Goal: Task Accomplishment & Management: Use online tool/utility

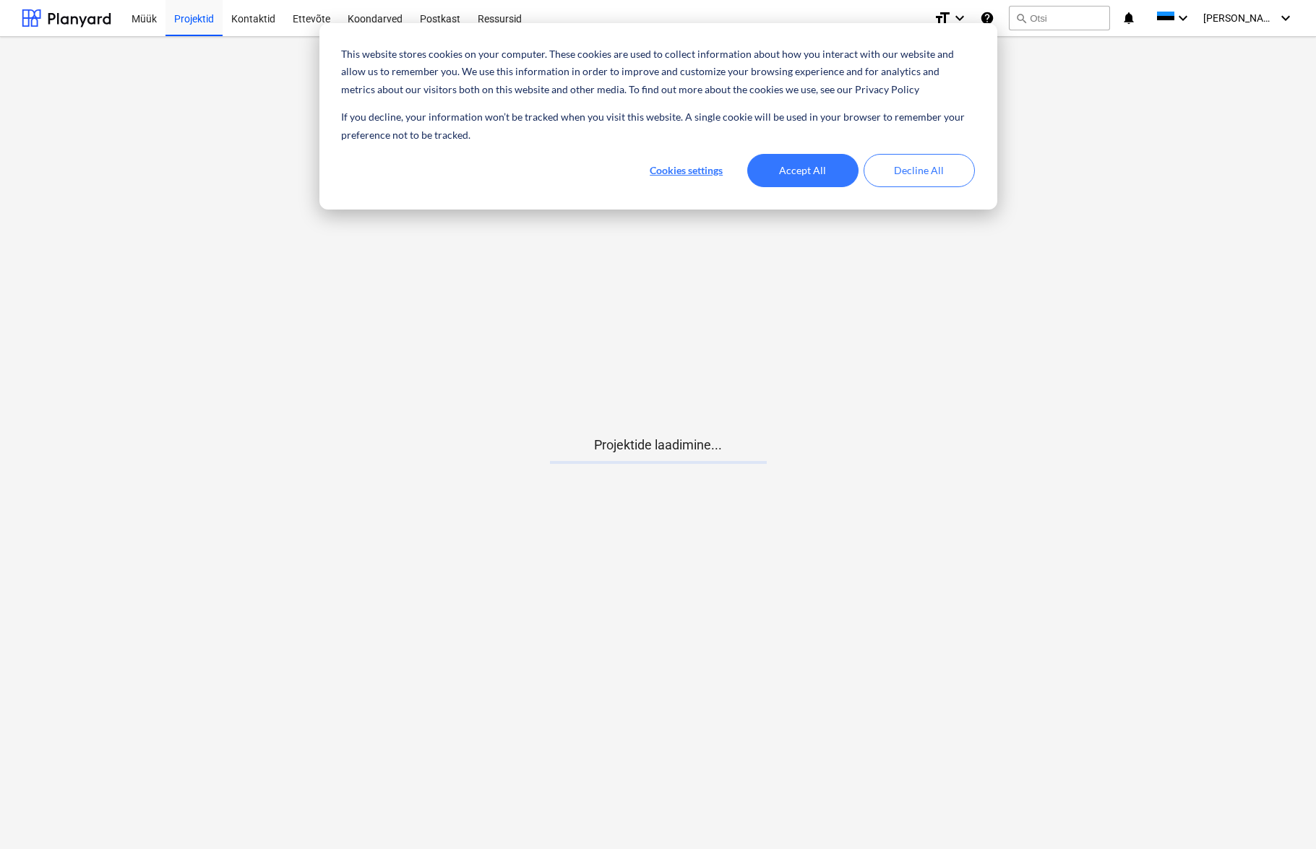
click at [807, 163] on button "Accept All" at bounding box center [802, 170] width 111 height 33
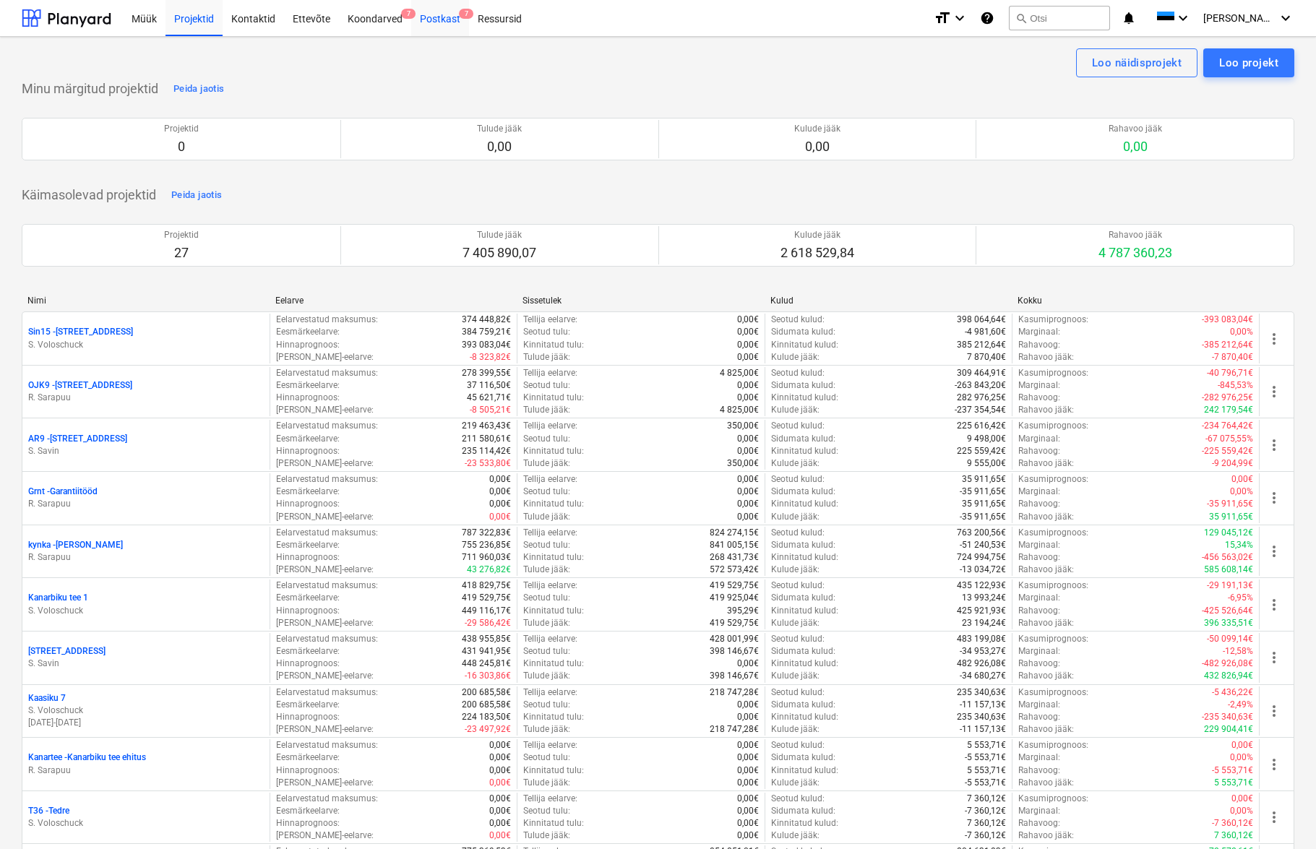
click at [448, 21] on div "Postkast 7" at bounding box center [440, 17] width 58 height 37
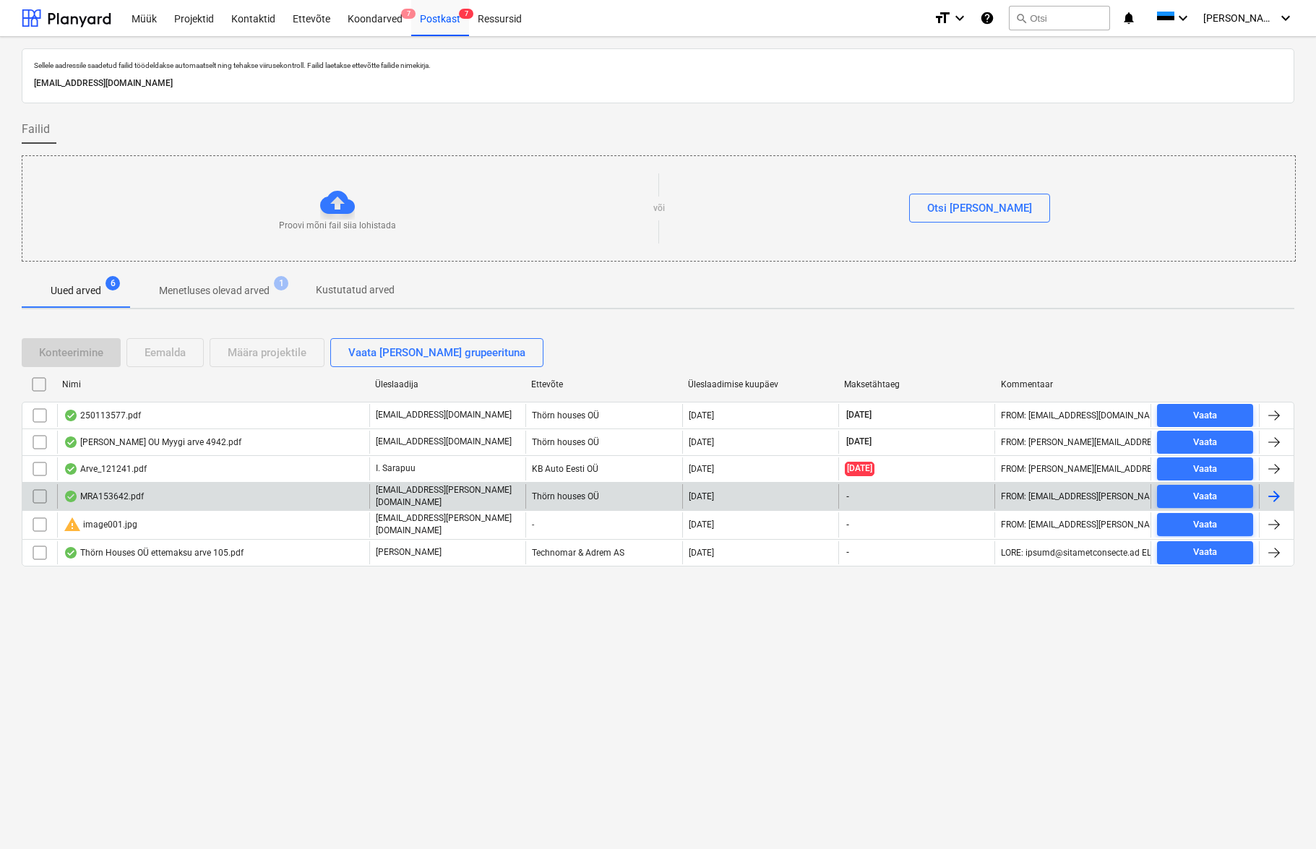
click at [106, 497] on div "MRA153642.pdf" at bounding box center [104, 497] width 80 height 12
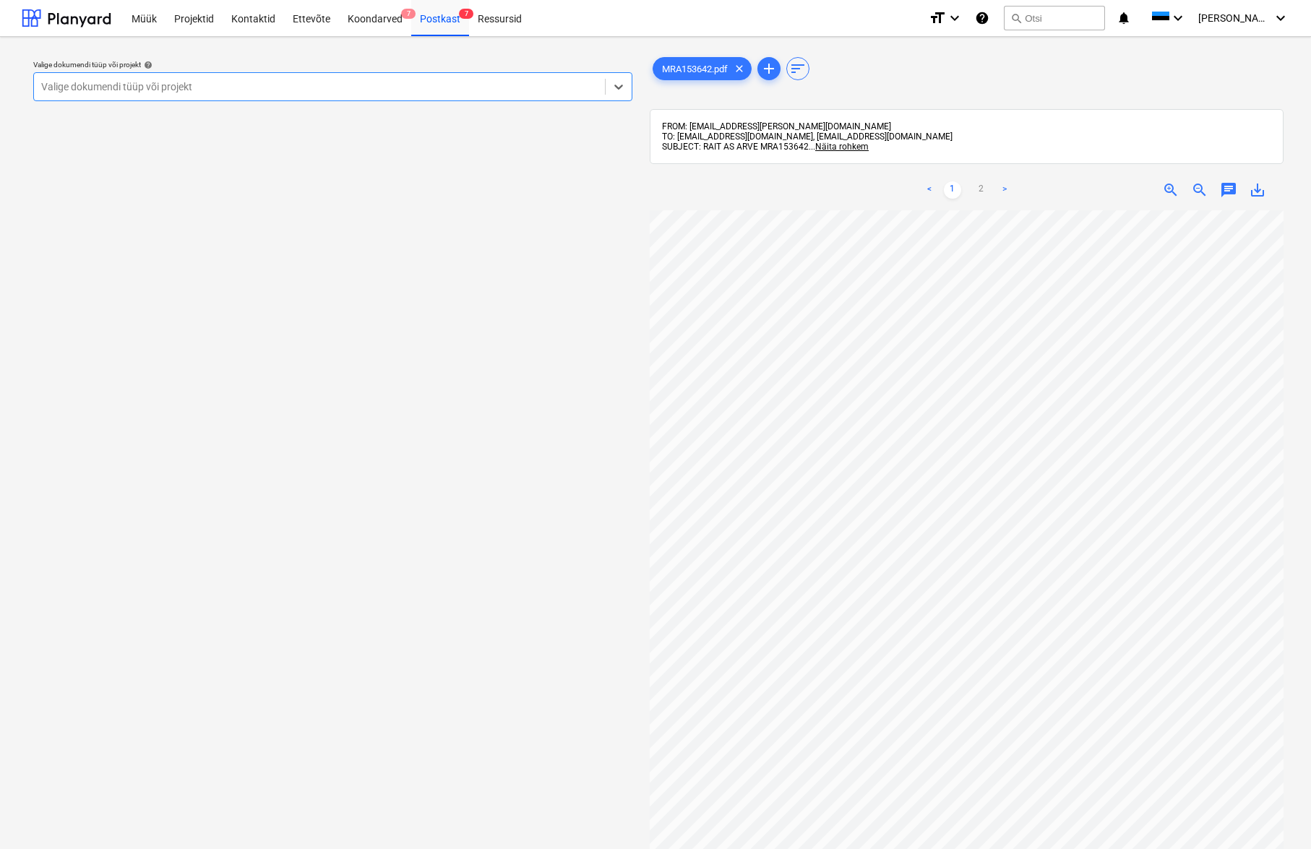
drag, startPoint x: 138, startPoint y: 81, endPoint x: 226, endPoint y: 69, distance: 88.9
click at [137, 81] on div "Valige dokumendi tüüp või projekt" at bounding box center [319, 87] width 556 height 12
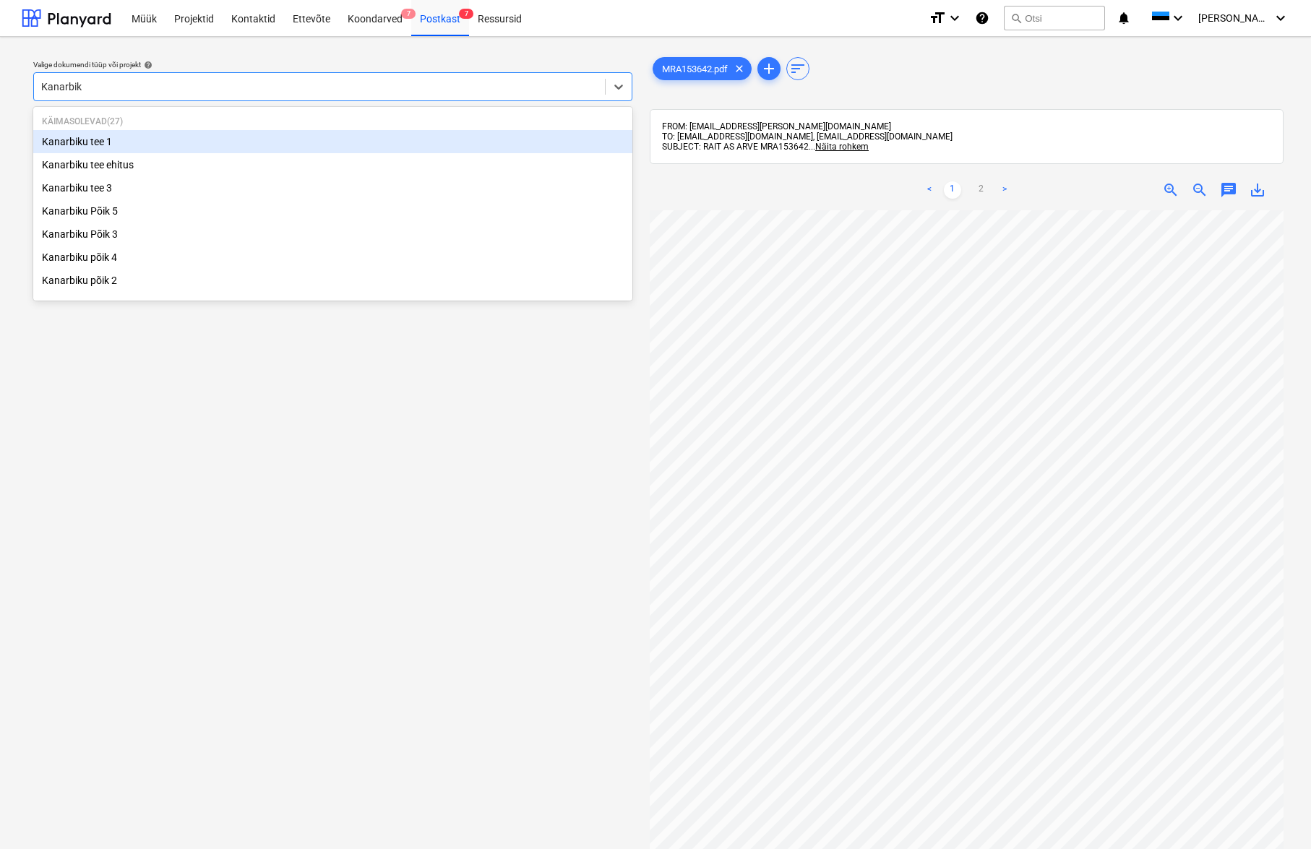
type input "Kanarbiku"
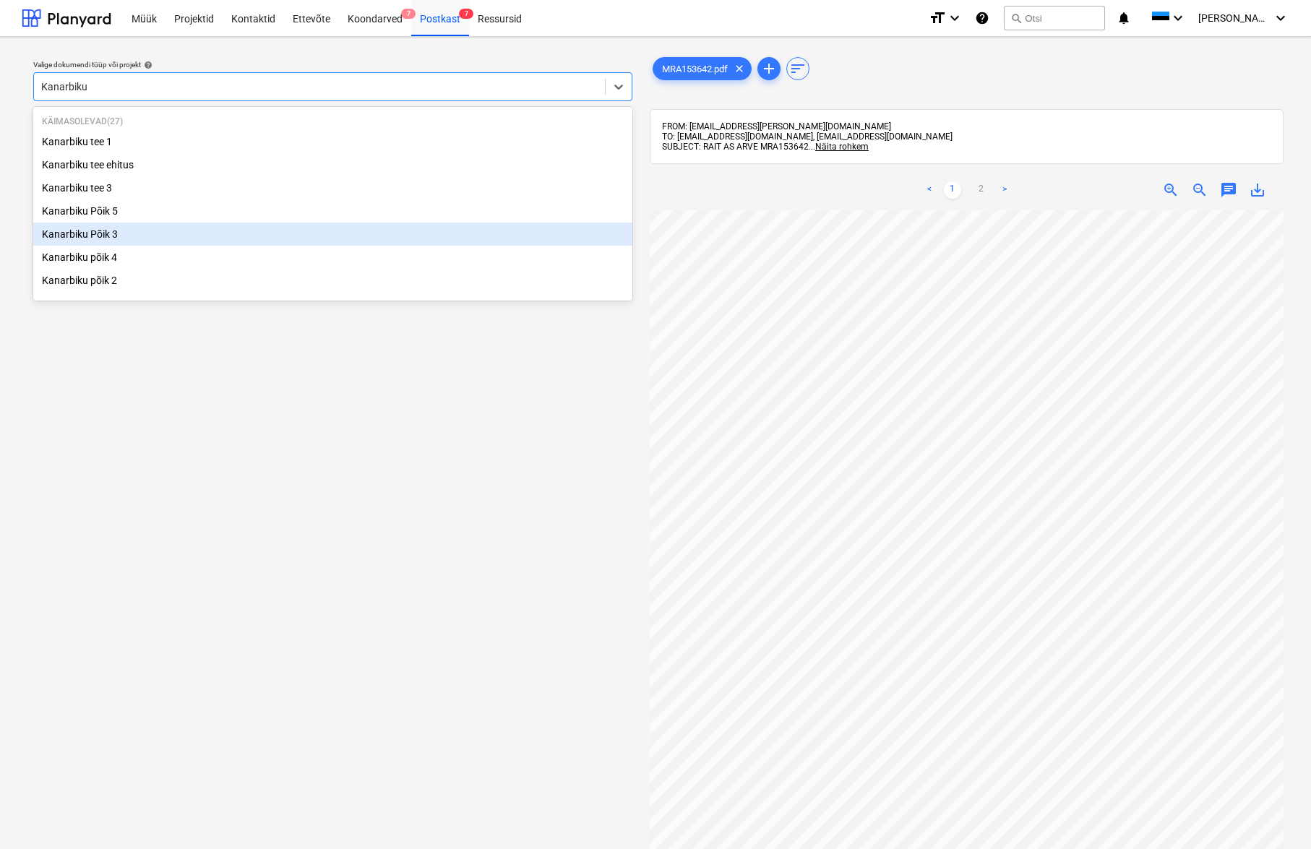
click at [87, 231] on div "Kanarbiku Põik 3" at bounding box center [332, 234] width 599 height 23
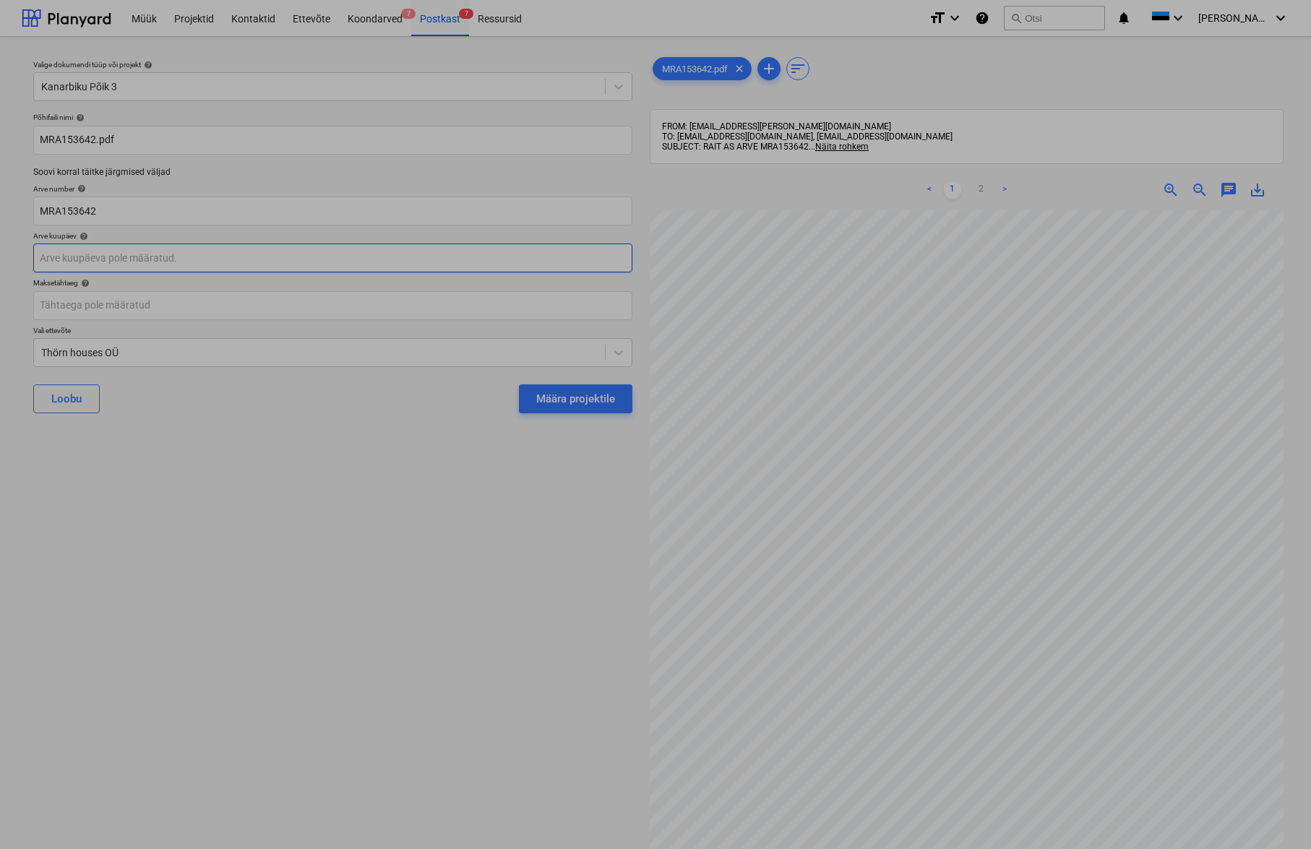
click at [69, 254] on body "This website stores cookies on your computer. These cookies are used to collect…" at bounding box center [655, 424] width 1311 height 849
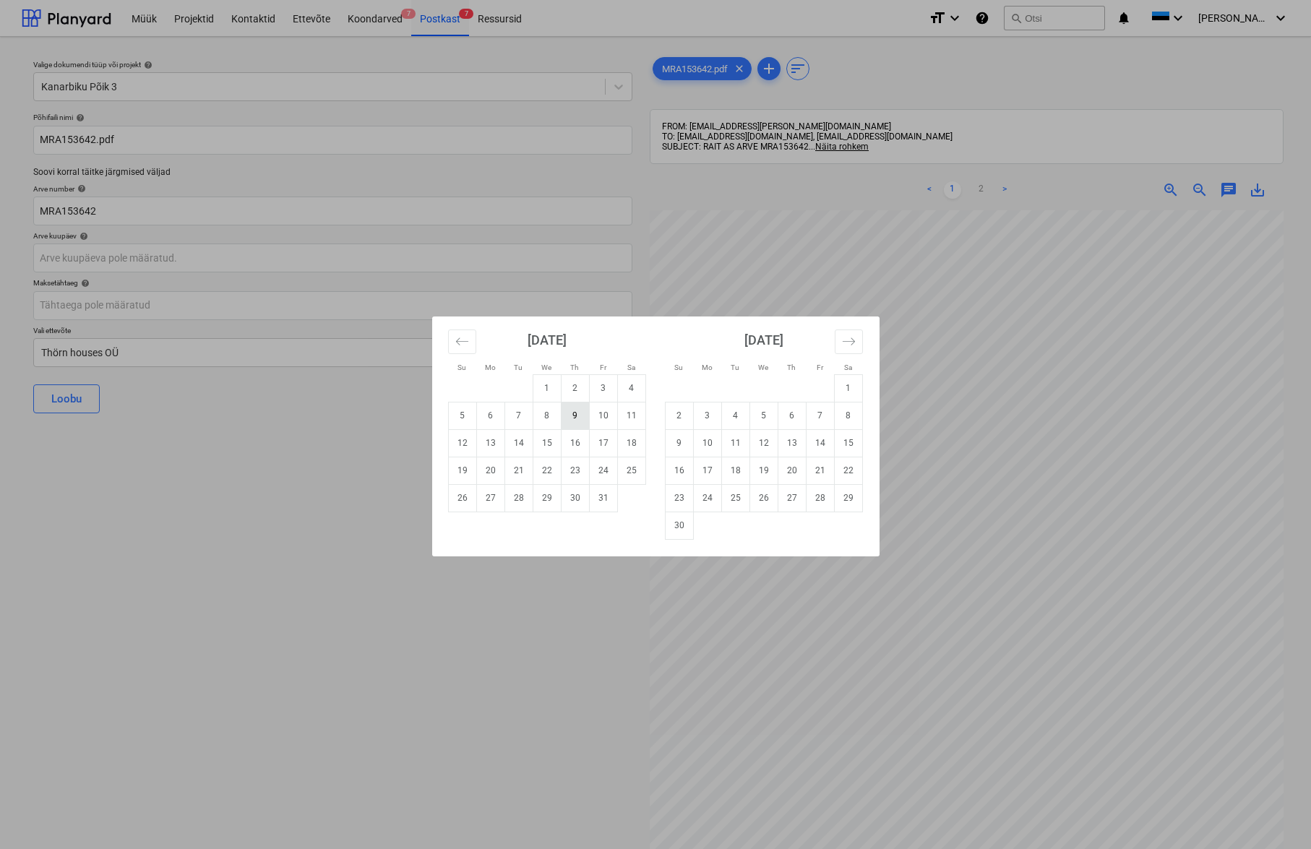
click at [572, 416] on td "9" at bounding box center [575, 415] width 28 height 27
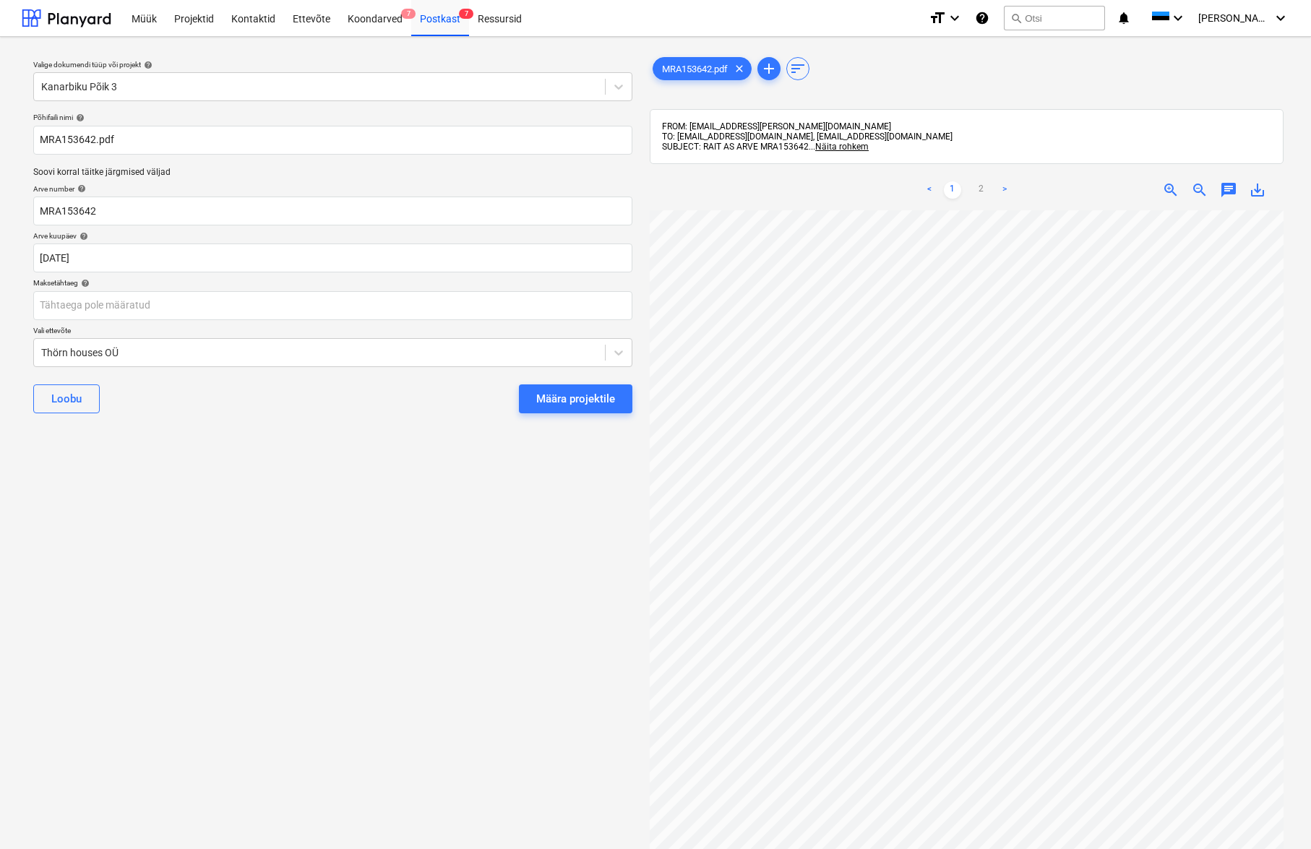
type input "[DATE]"
click at [54, 309] on body "This website stores cookies on your computer. These cookies are used to collect…" at bounding box center [655, 424] width 1311 height 849
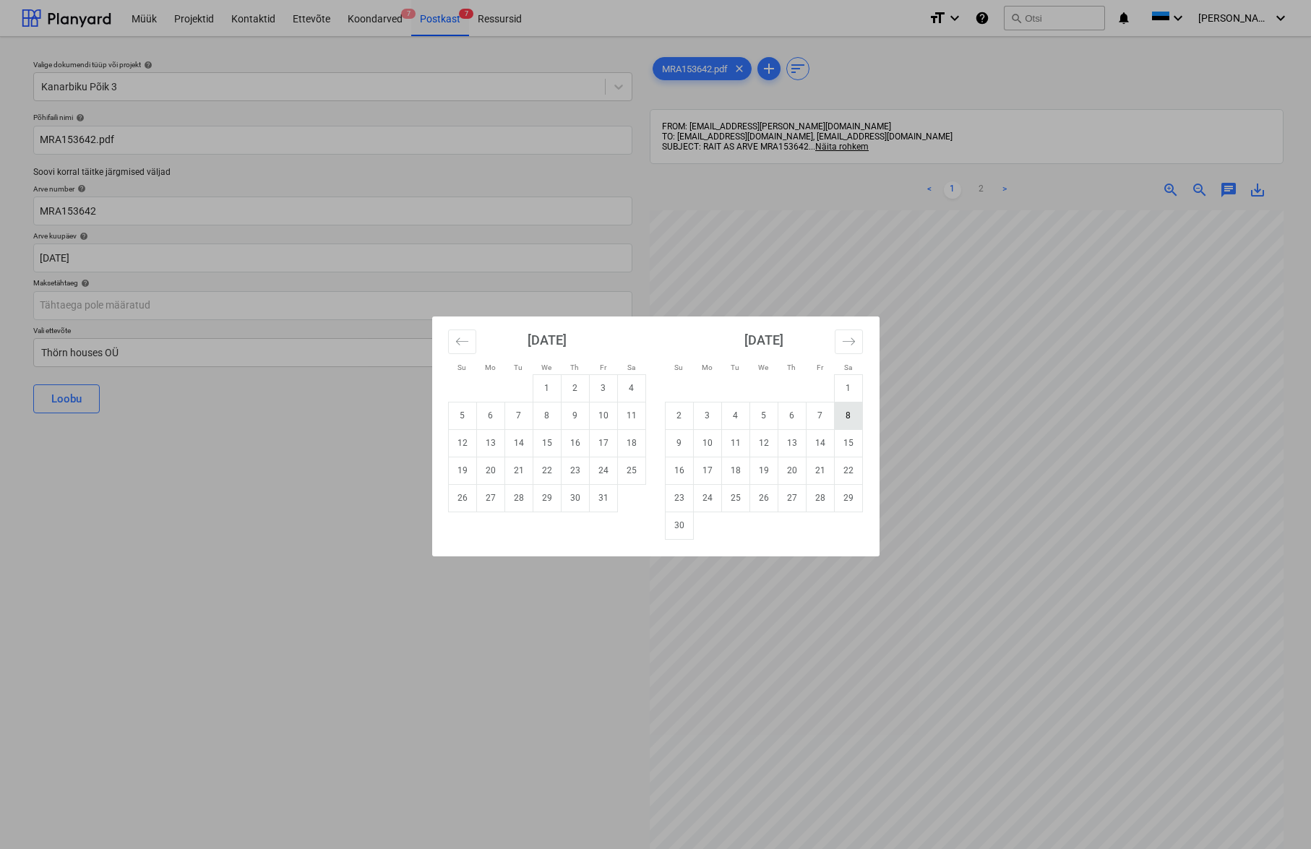
click at [848, 419] on td "8" at bounding box center [848, 415] width 28 height 27
type input "[DATE]"
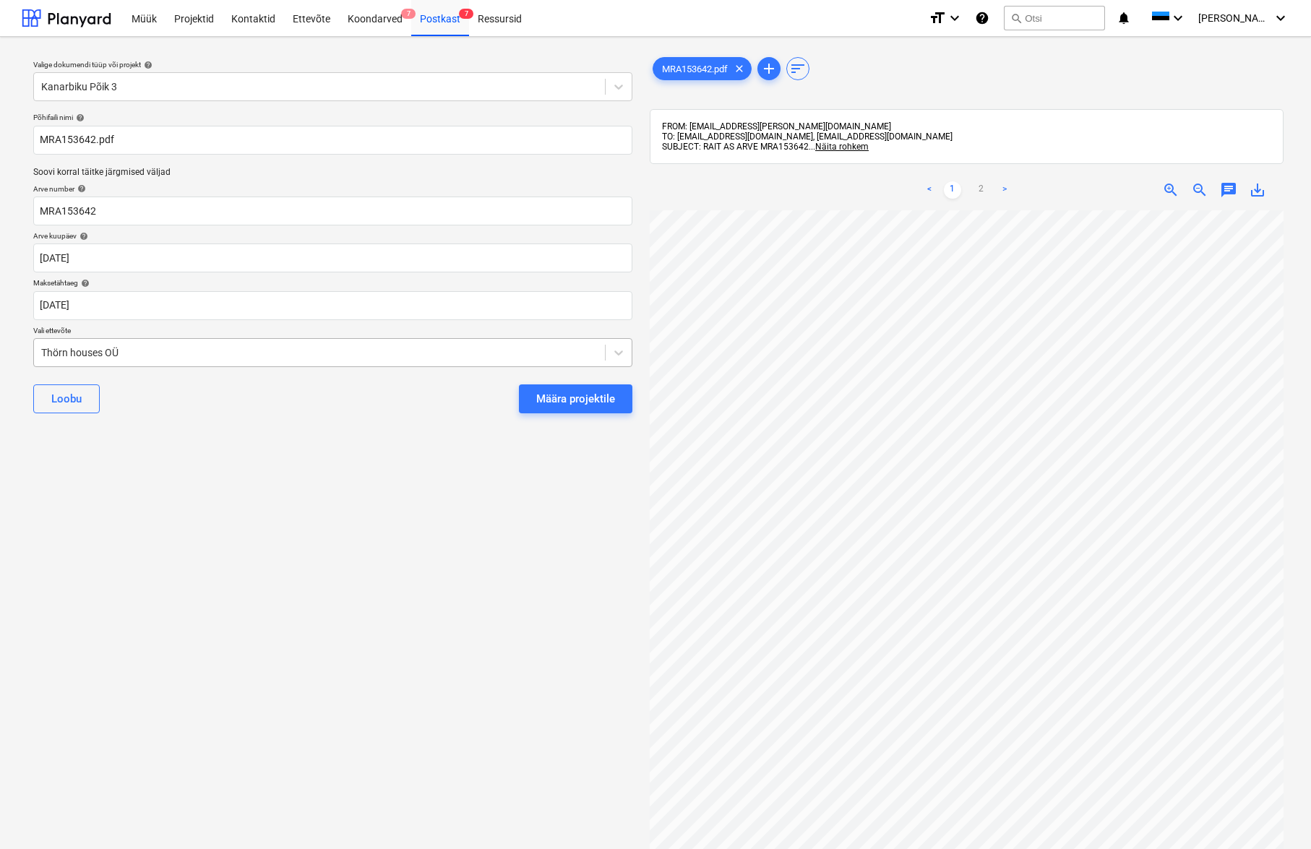
click at [46, 348] on div "Thörn houses OÜ" at bounding box center [319, 353] width 556 height 12
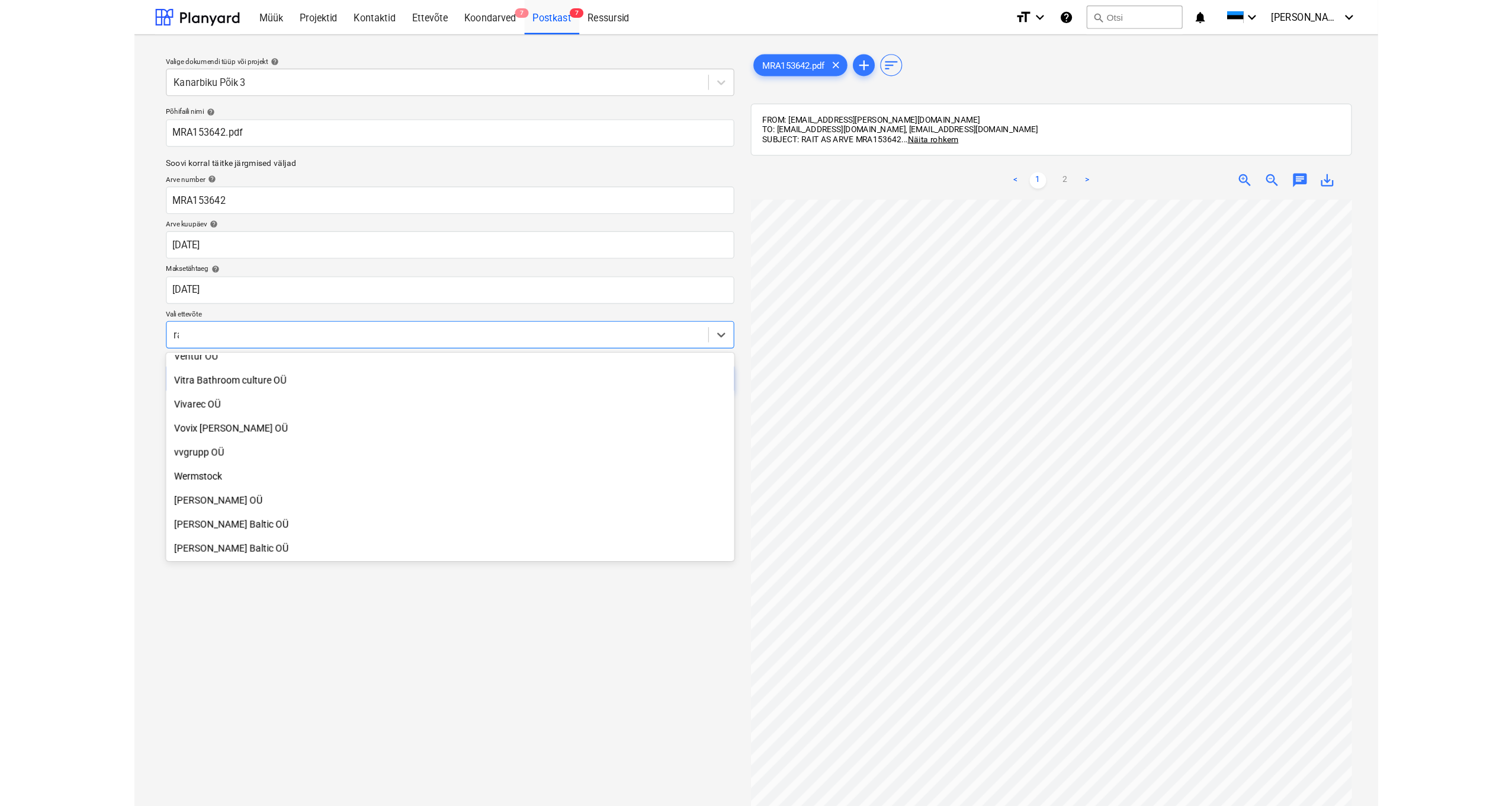
scroll to position [839, 0]
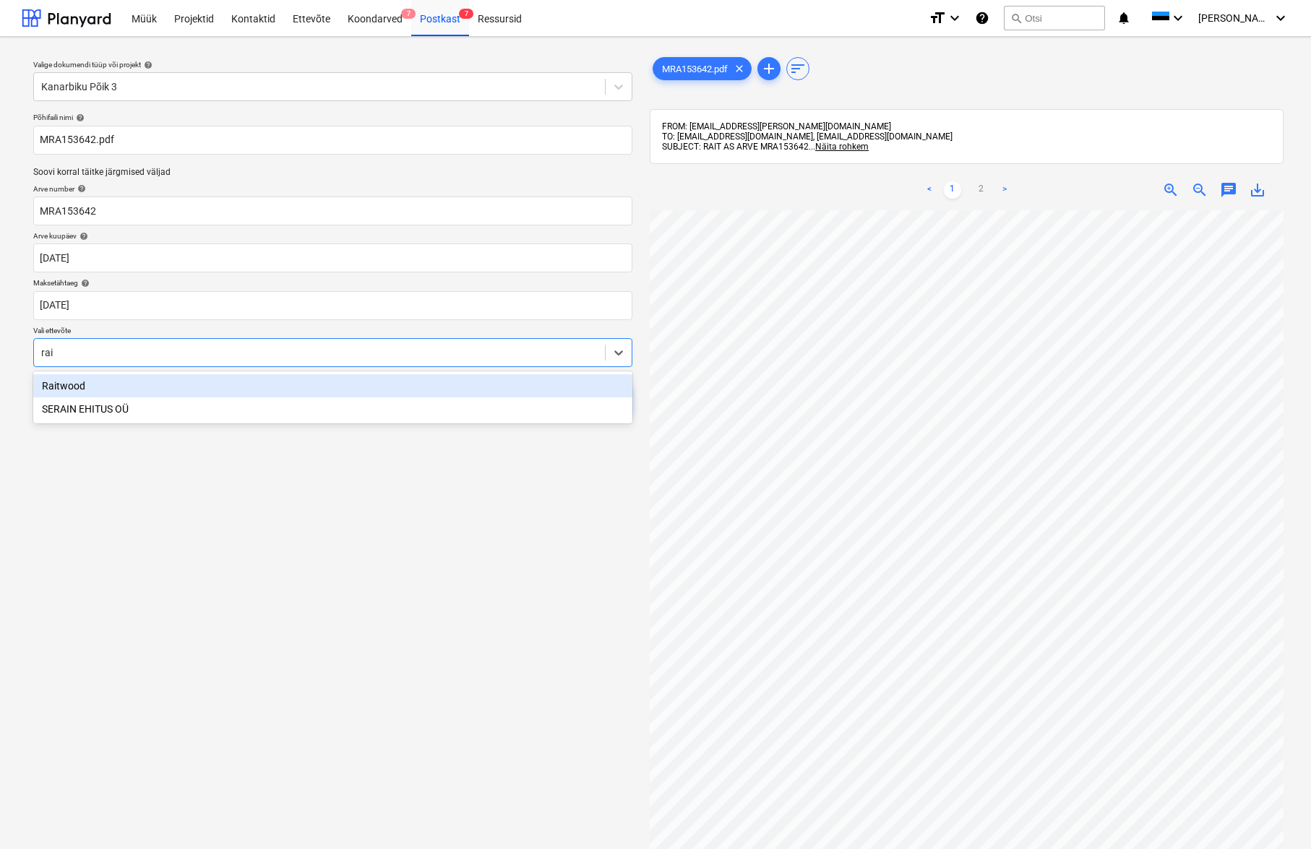
type input "rait"
click at [54, 382] on div "Raitwood" at bounding box center [332, 385] width 599 height 23
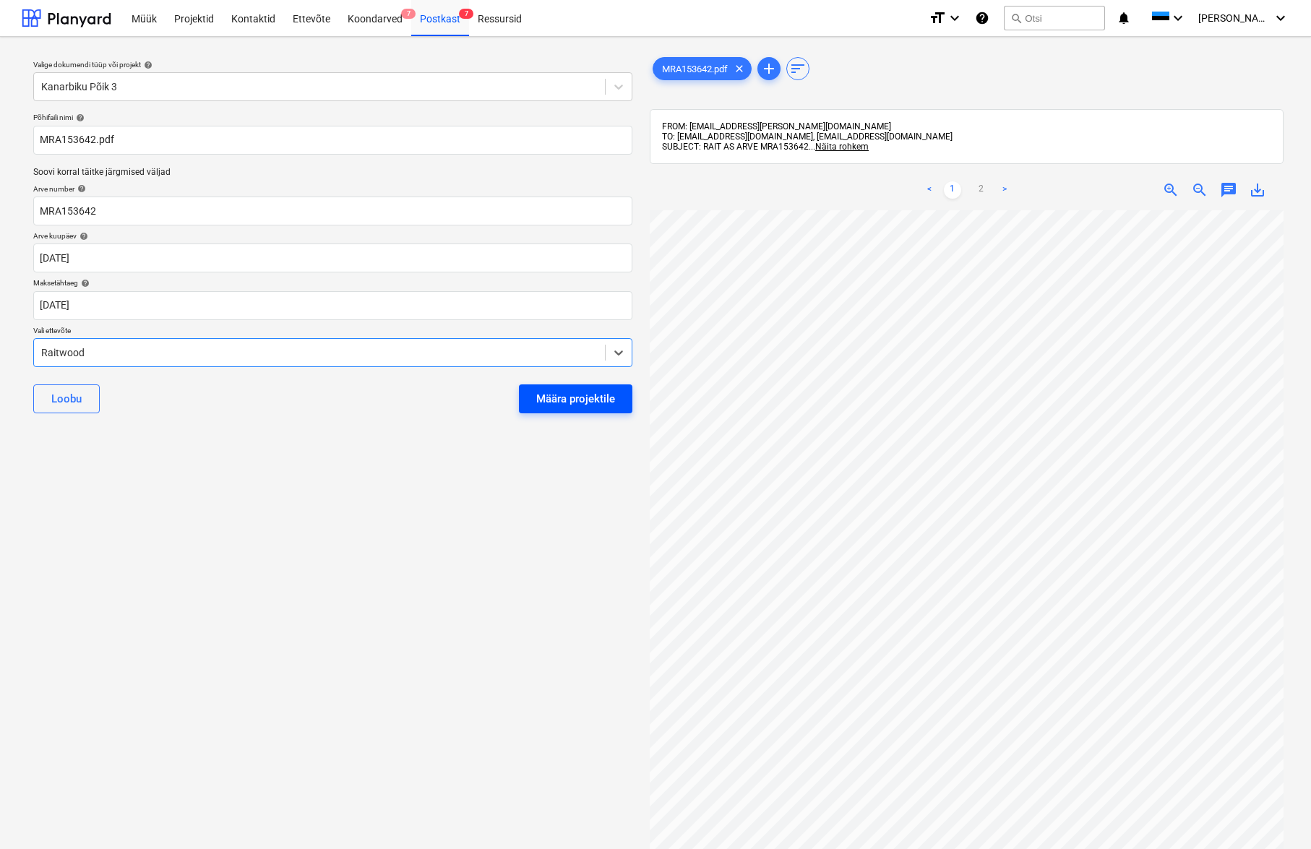
click at [564, 390] on div "Määra projektile" at bounding box center [575, 399] width 79 height 19
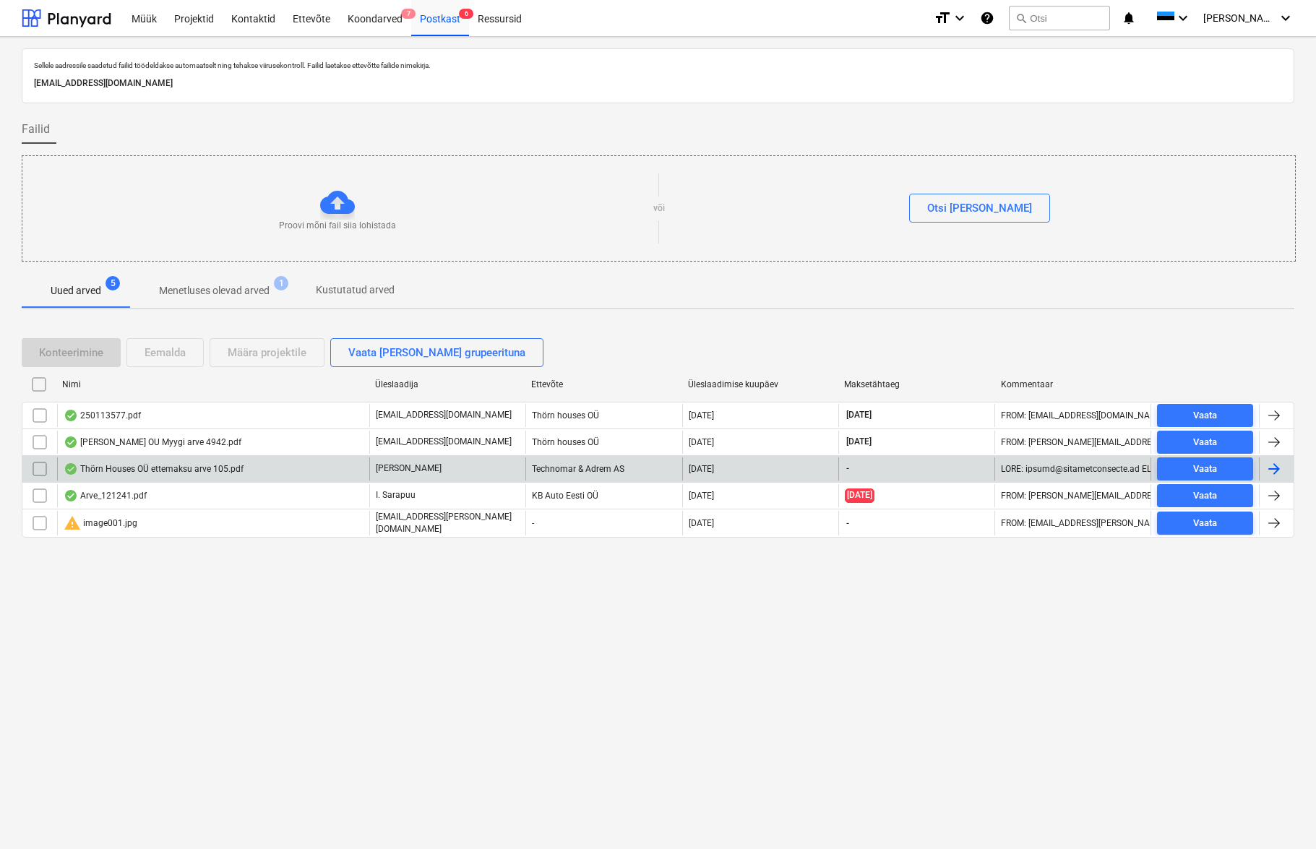
click at [151, 467] on div "Thörn Houses OÜ ettemaksu arve 105.pdf" at bounding box center [154, 469] width 180 height 12
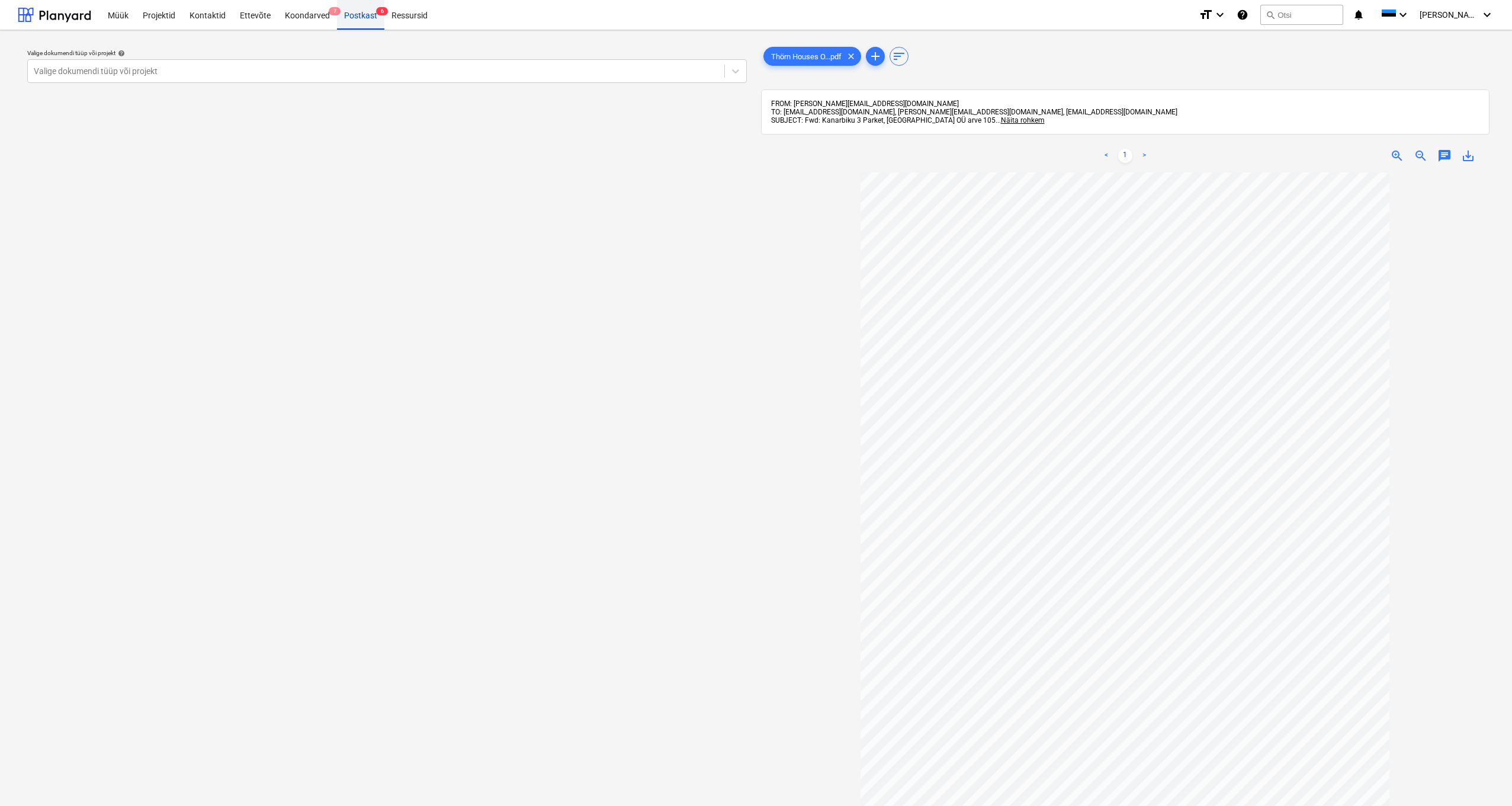
click at [361, 16] on div "Postkast 6" at bounding box center [361, 14] width 48 height 30
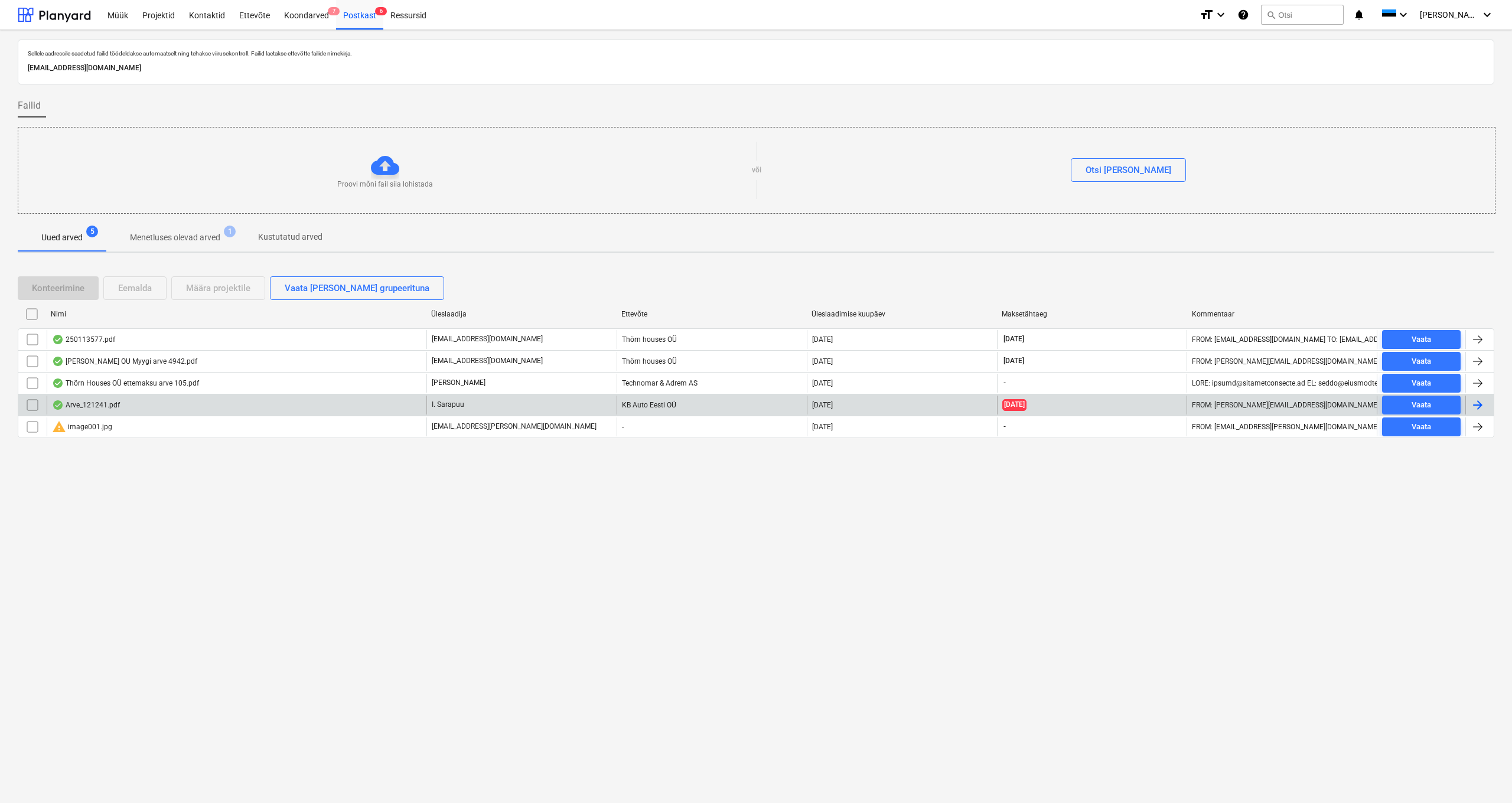
click at [87, 407] on div "Arve_121241.pdf" at bounding box center [86, 405] width 68 height 10
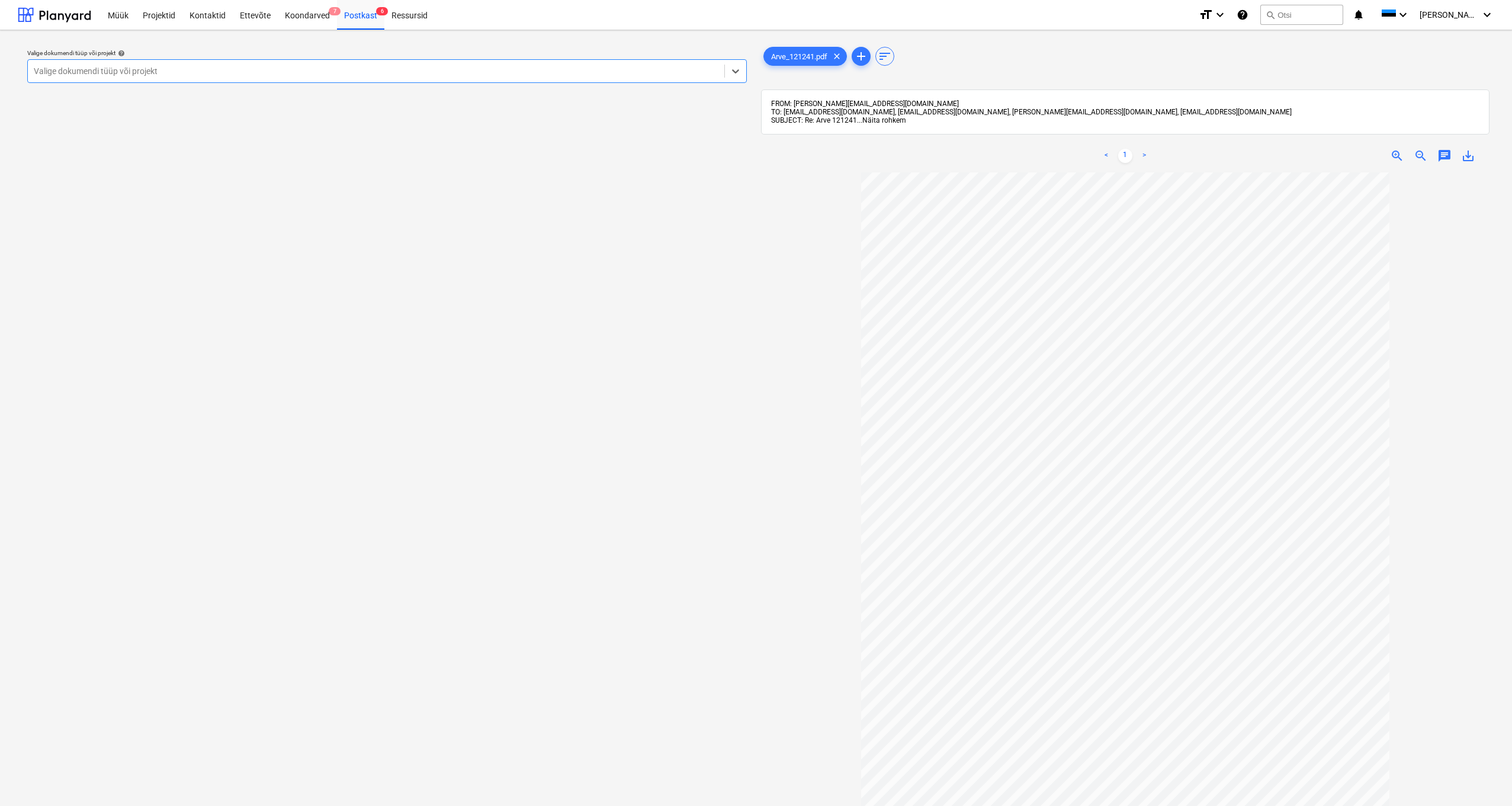
click at [883, 120] on span "Näita rohkem" at bounding box center [883, 121] width 43 height 8
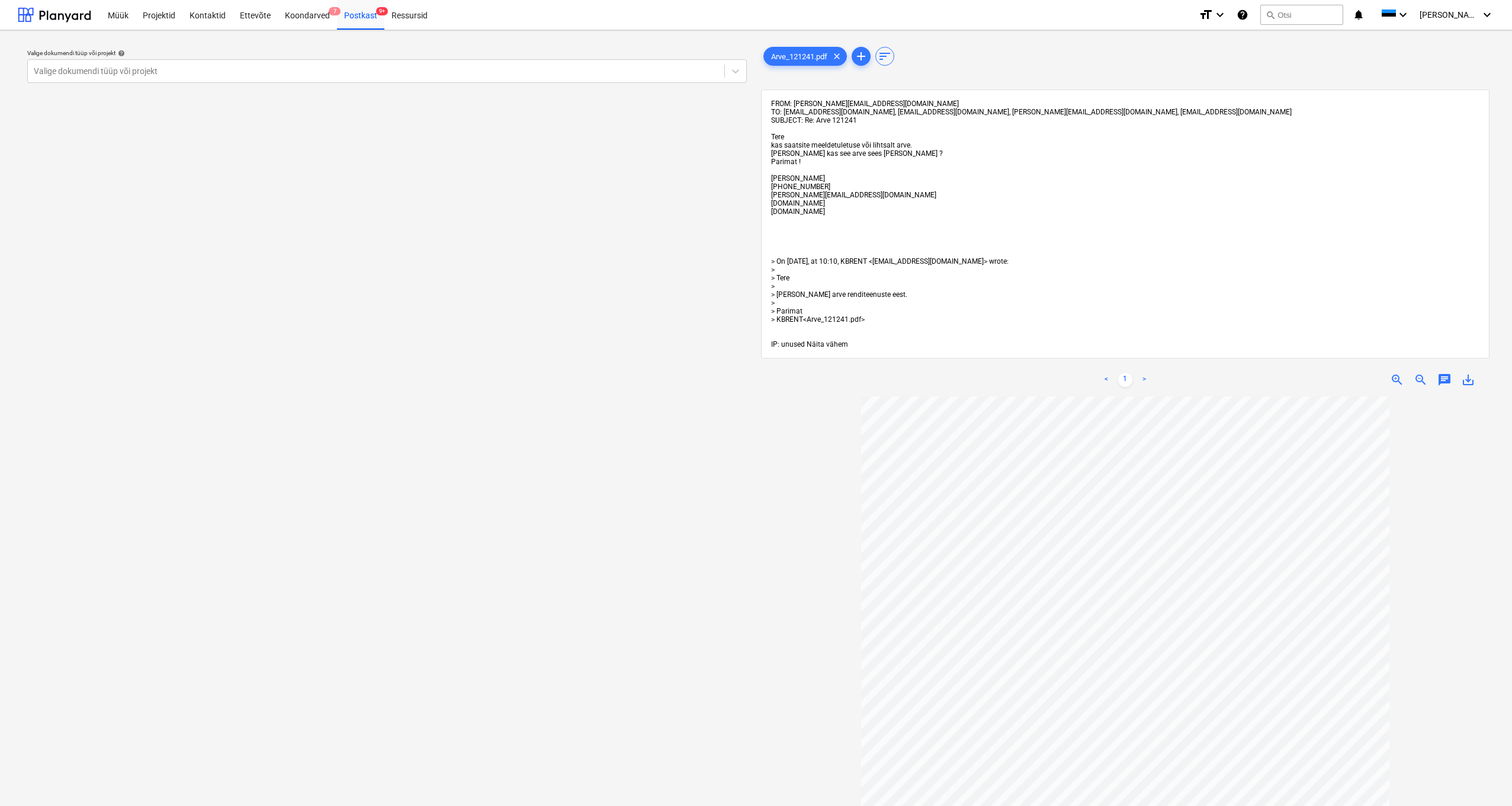
click at [823, 343] on span "Näita vähem" at bounding box center [827, 344] width 42 height 8
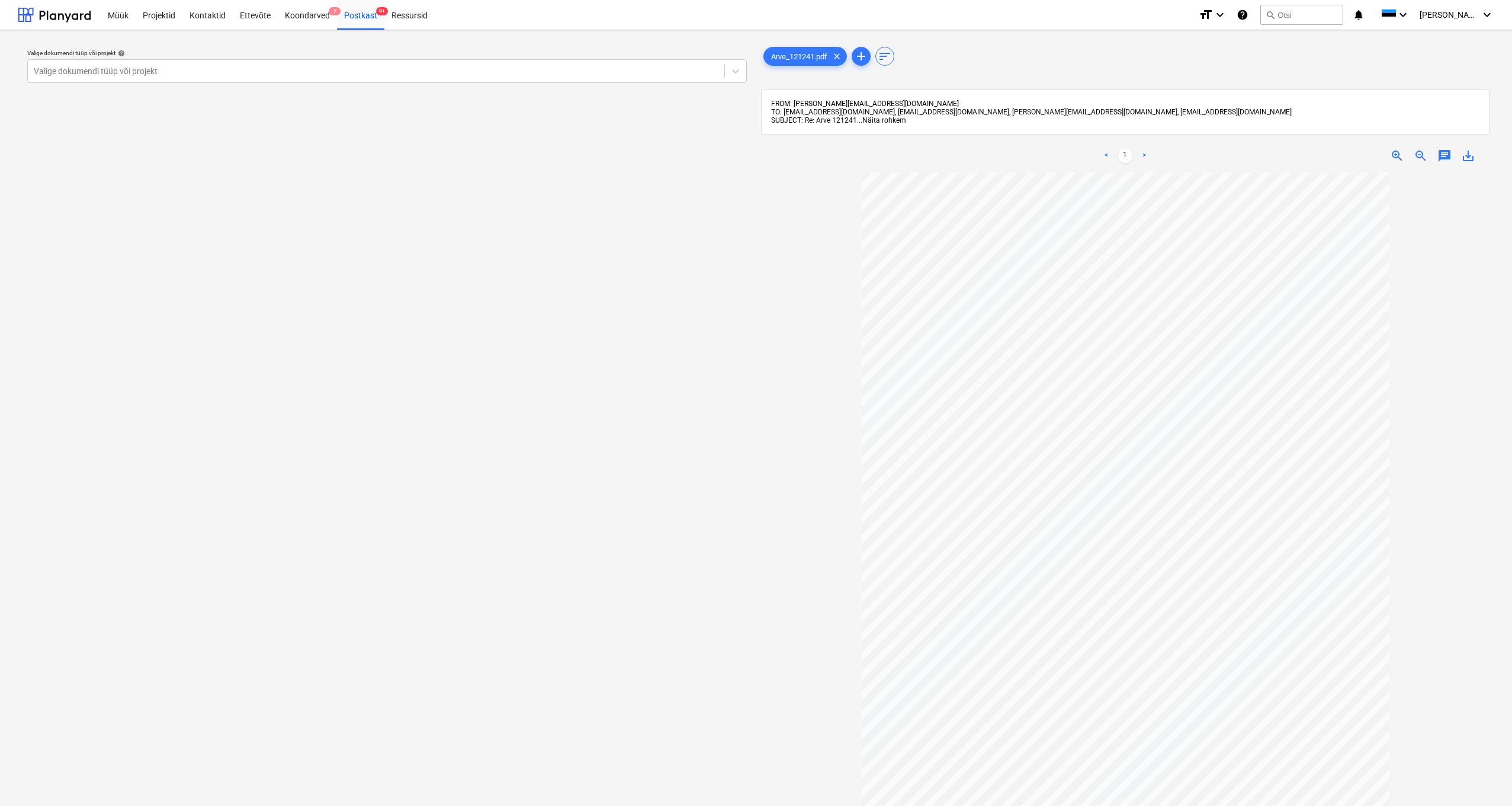
click at [874, 121] on span "Näita rohkem" at bounding box center [883, 121] width 43 height 8
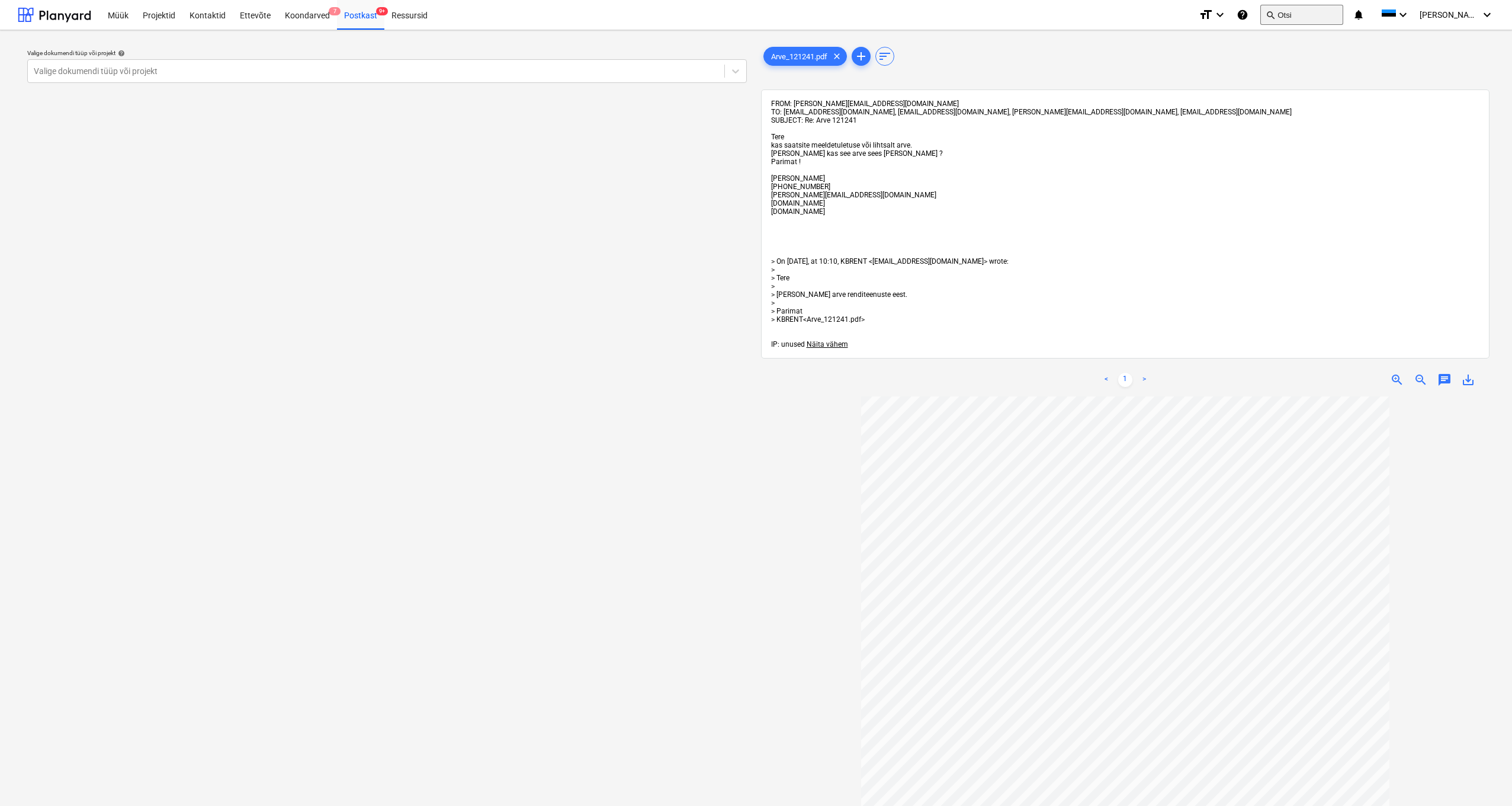
click at [1078, 12] on button "search Otsi" at bounding box center [1301, 15] width 83 height 20
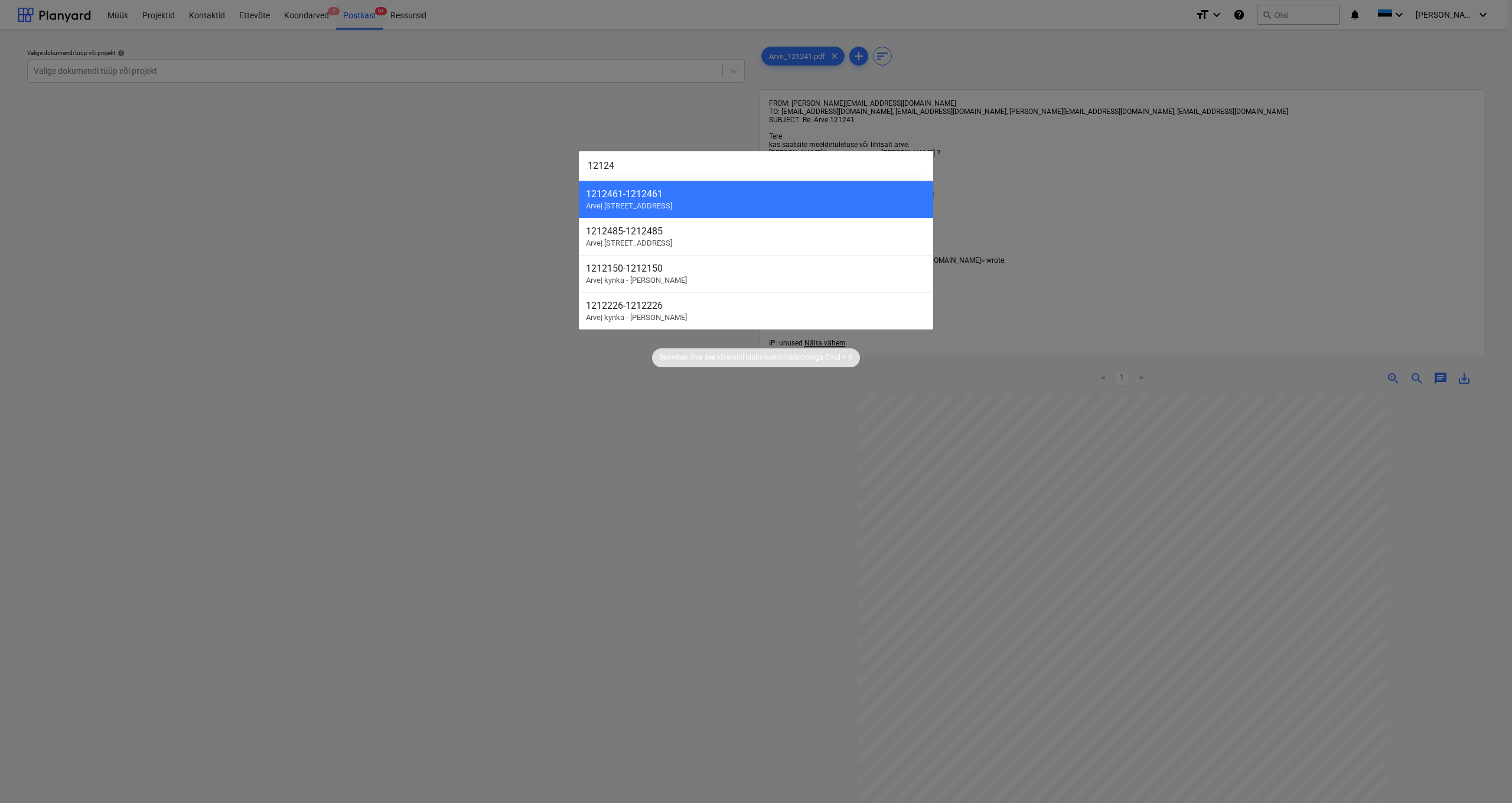
type input "121241"
click at [432, 407] on div at bounding box center [756, 401] width 1512 height 803
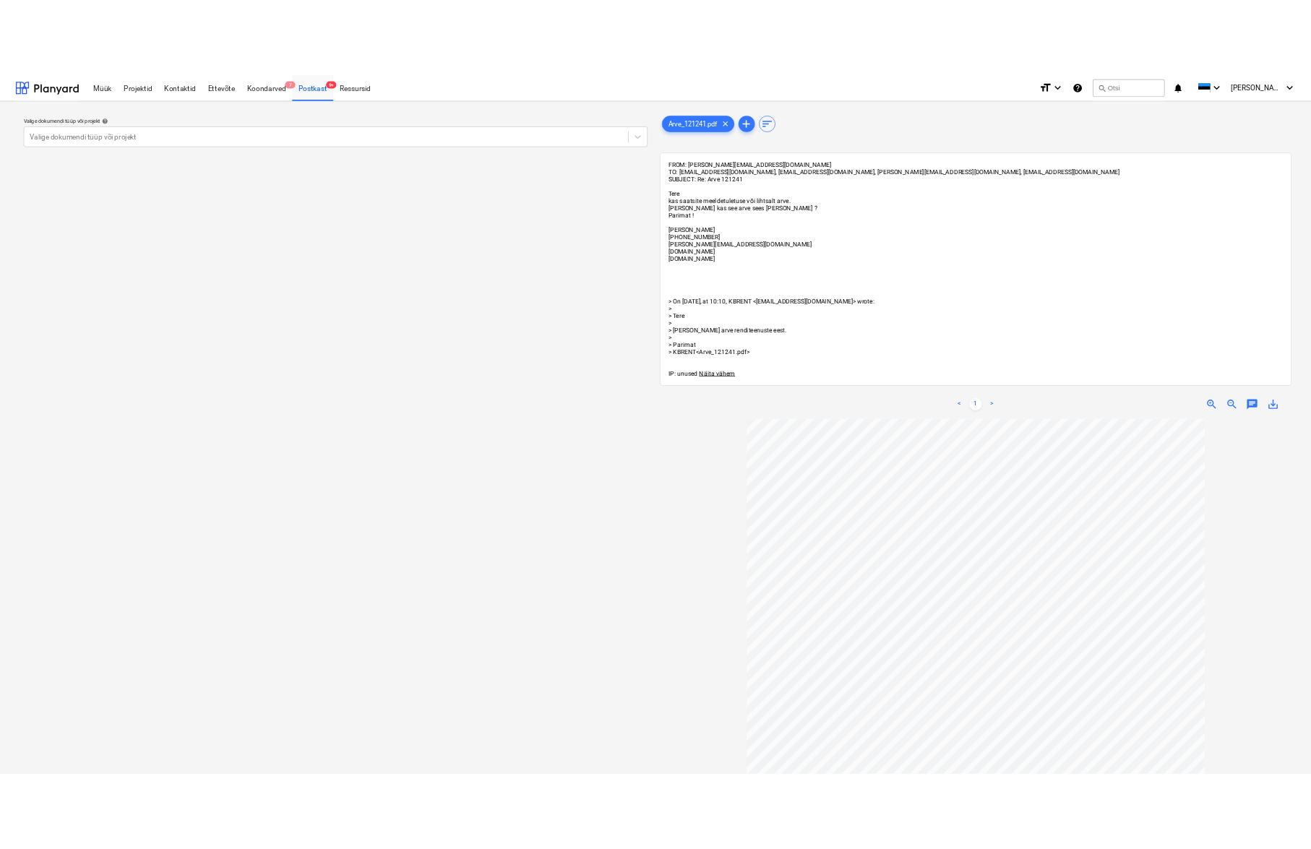
scroll to position [460, 0]
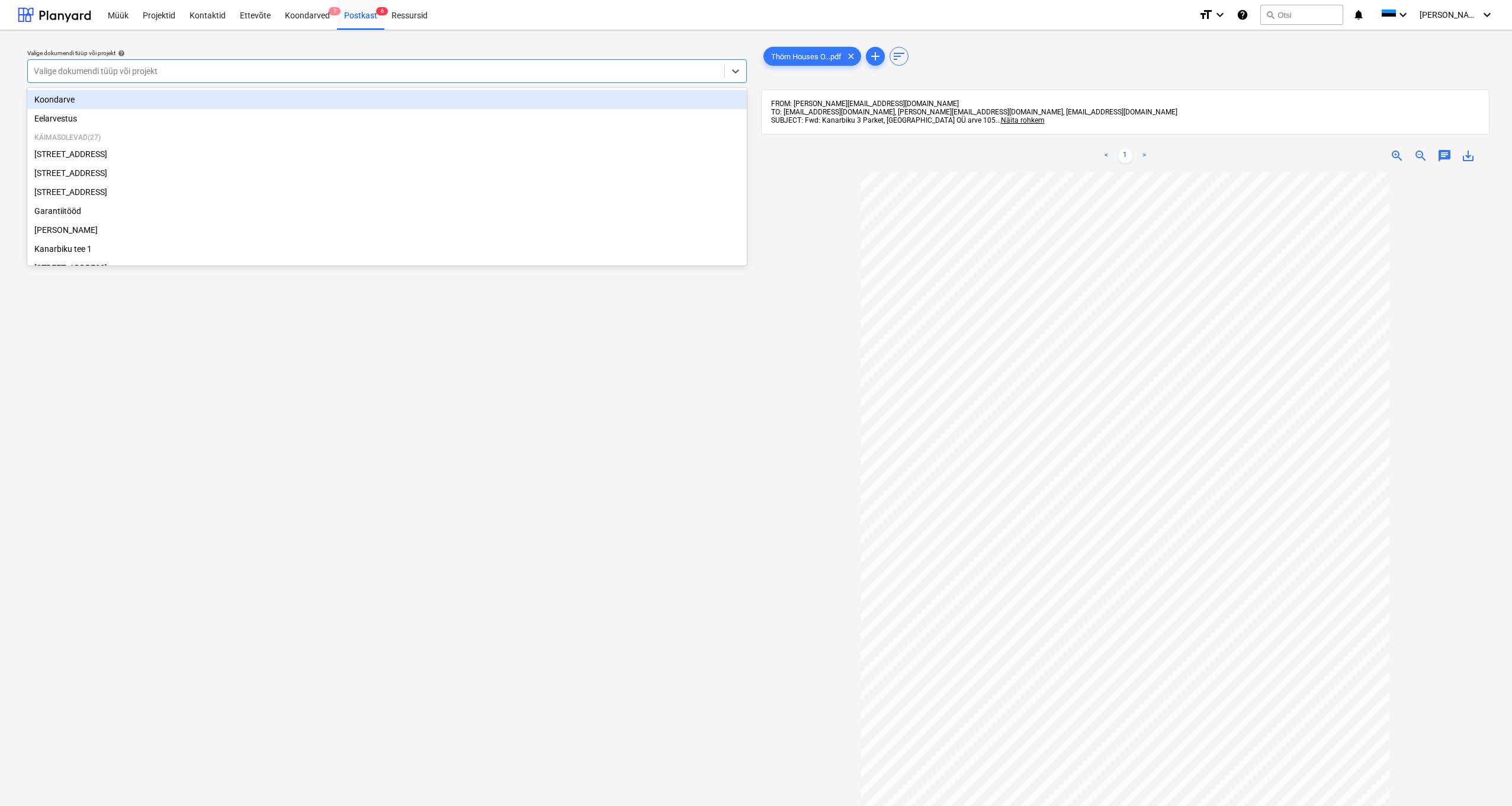
click at [208, 70] on div at bounding box center [375, 71] width 684 height 11
